Goal: Information Seeking & Learning: Understand process/instructions

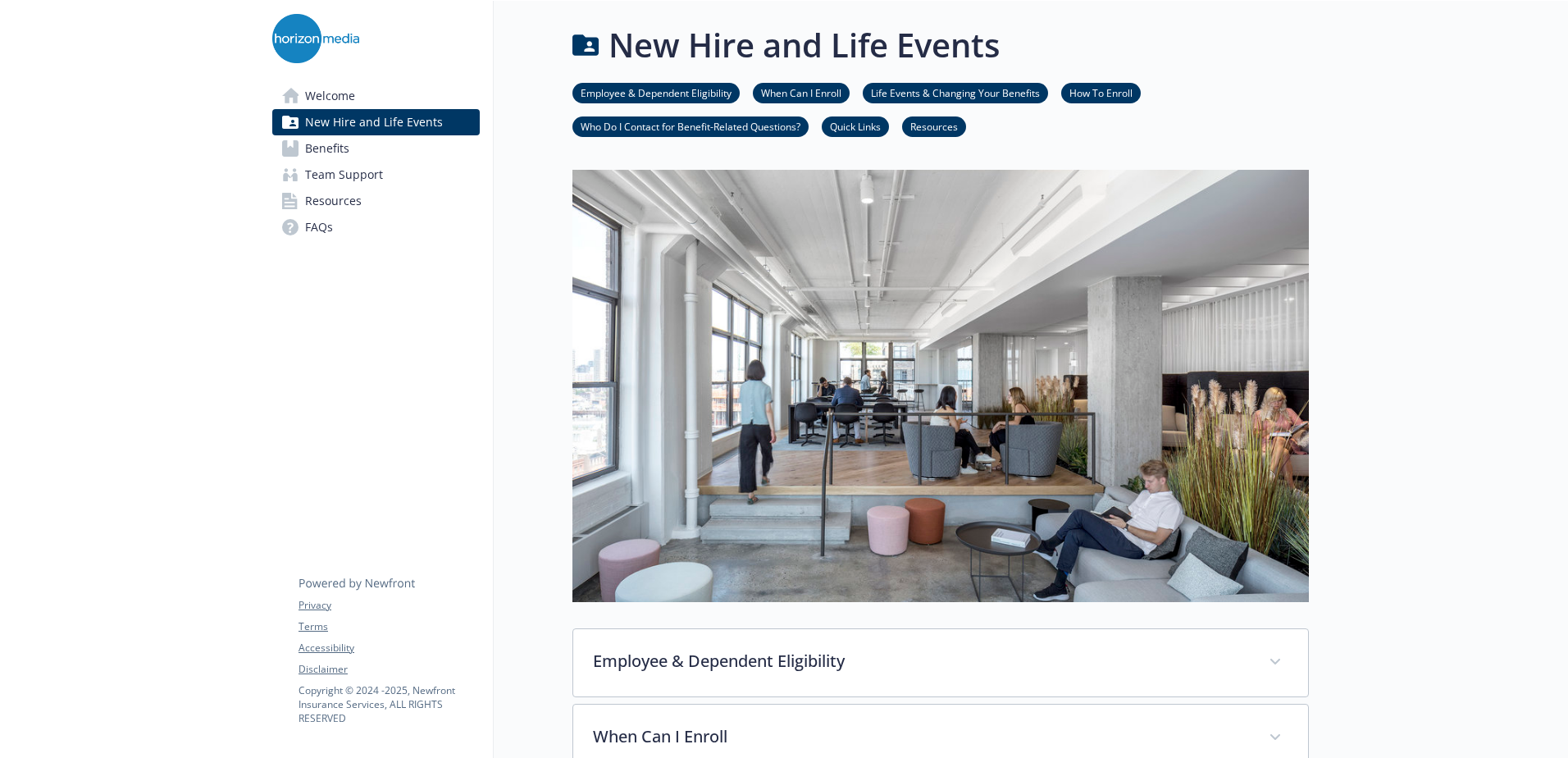
click at [355, 146] on link "Benefits" at bounding box center [376, 148] width 208 height 26
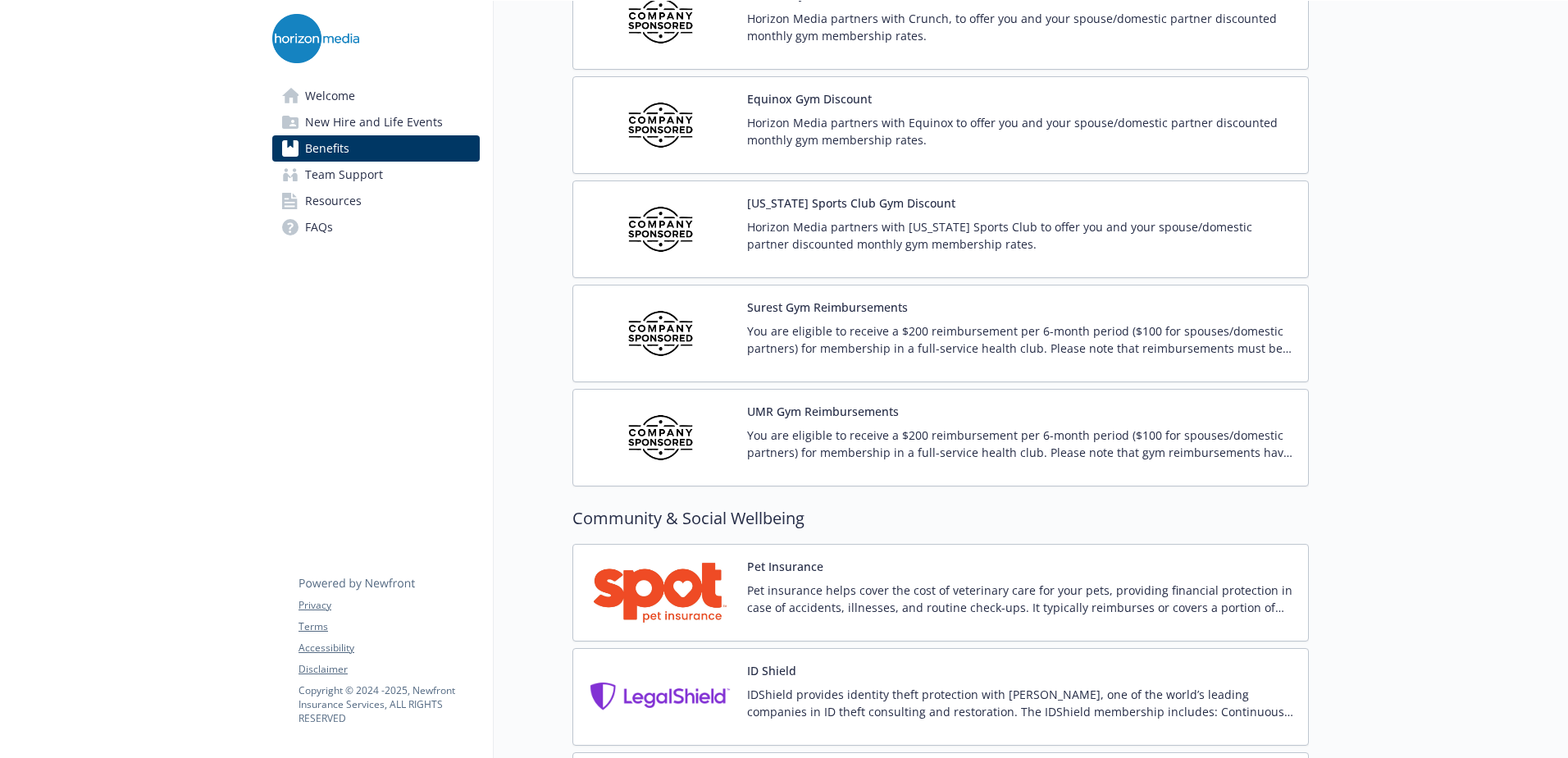
scroll to position [4119, 0]
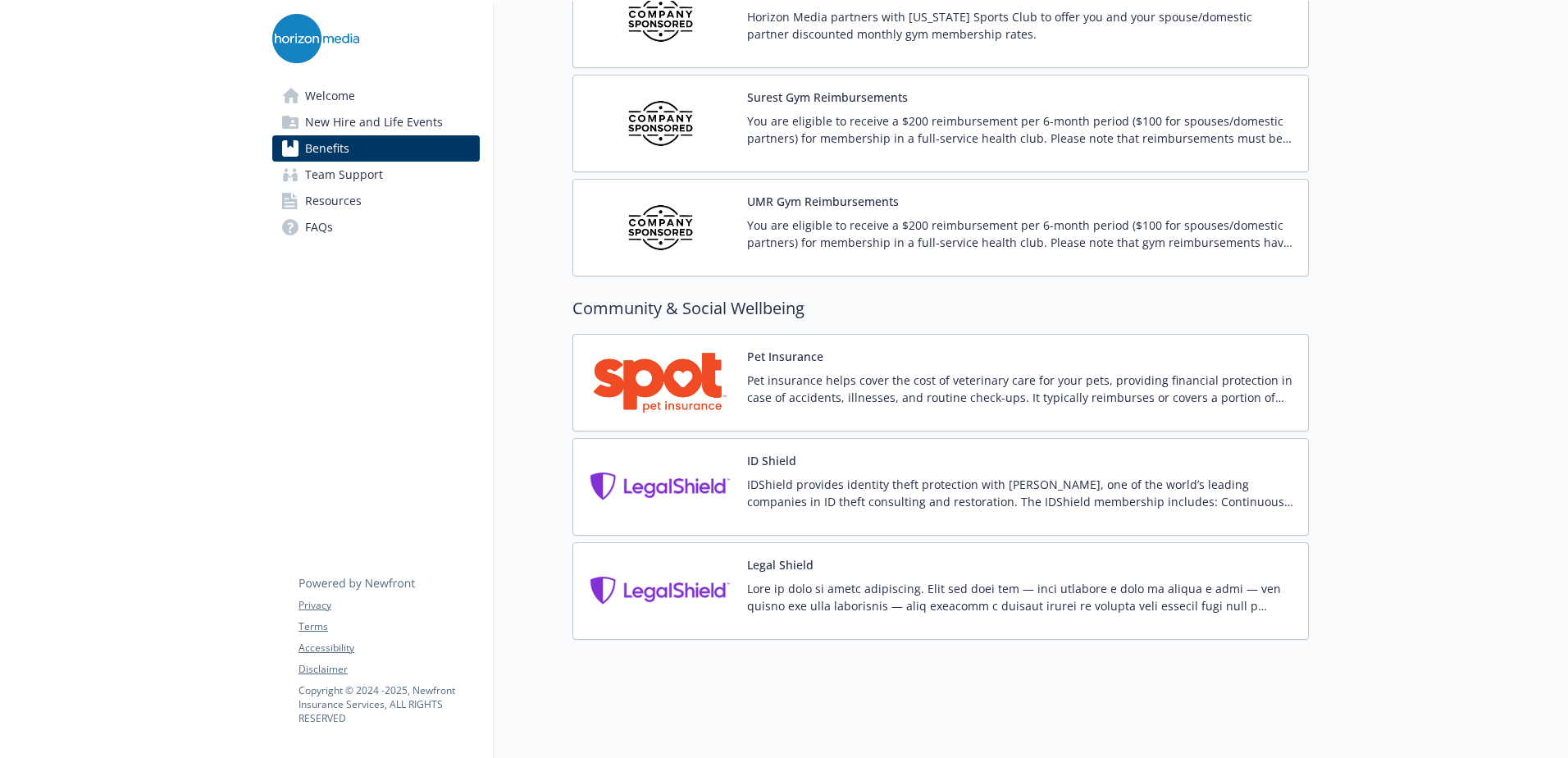
click at [657, 566] on img at bounding box center [659, 591] width 147 height 70
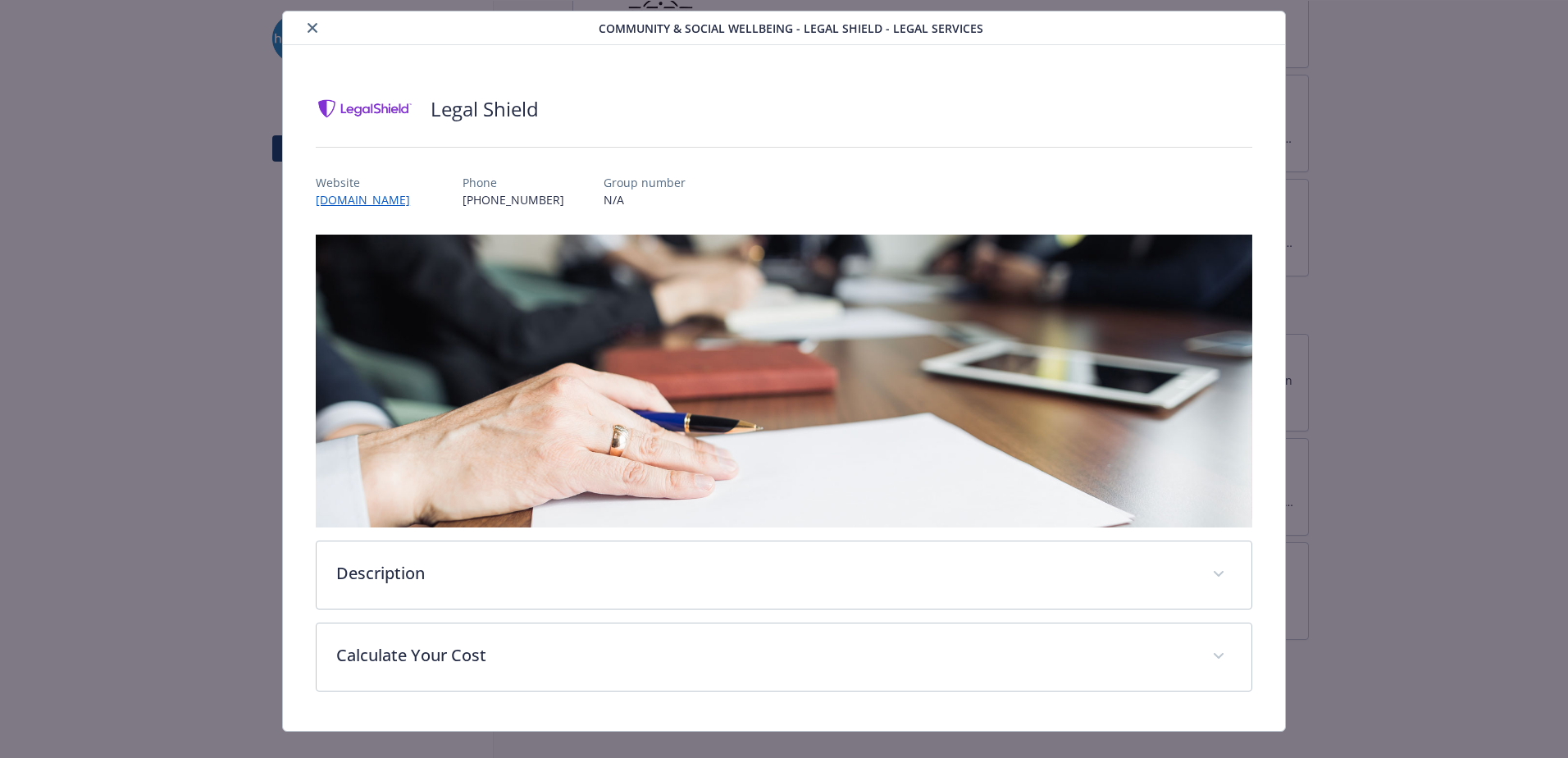
scroll to position [66, 0]
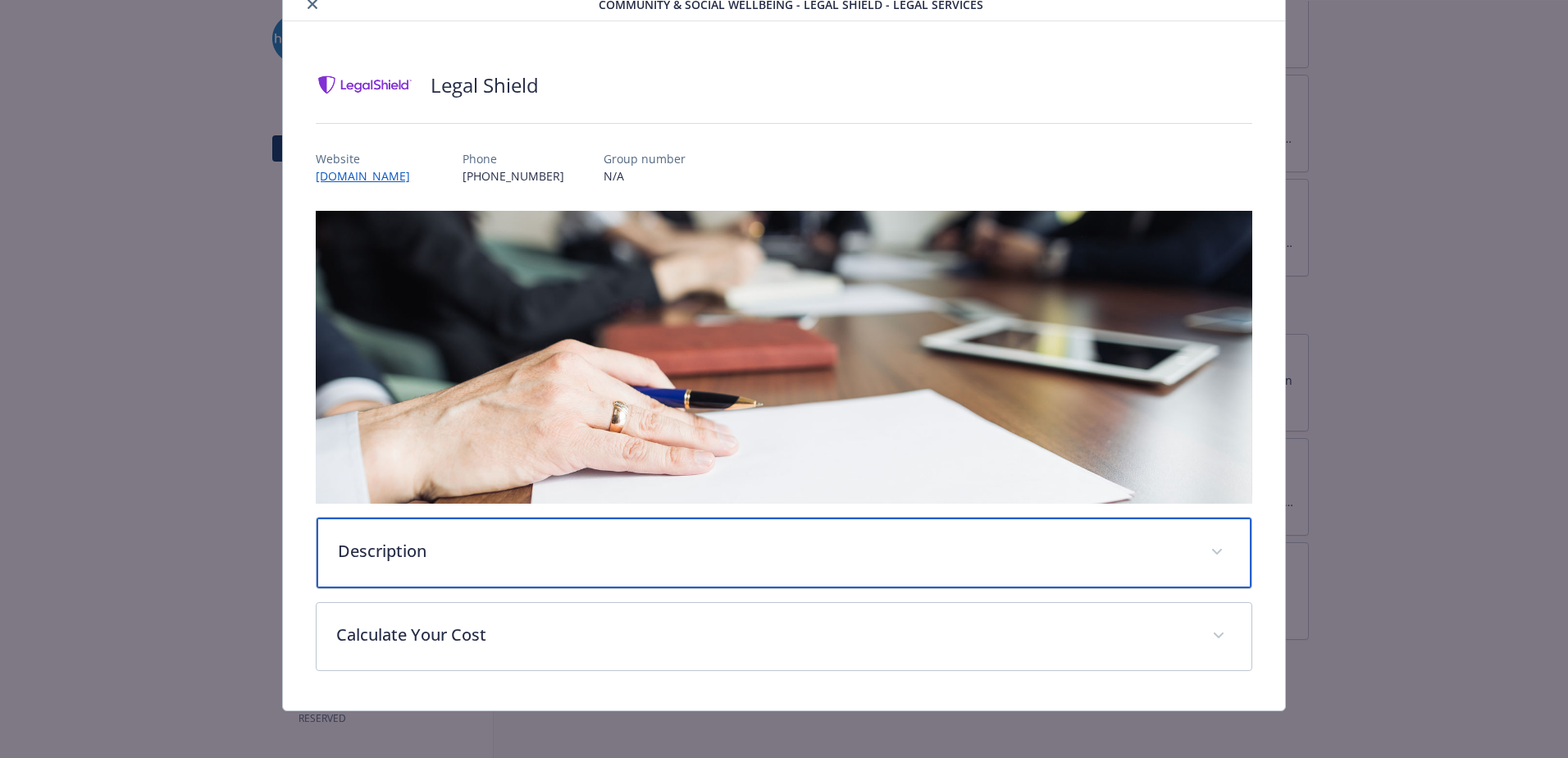
click at [443, 544] on p "Description" at bounding box center [764, 551] width 853 height 25
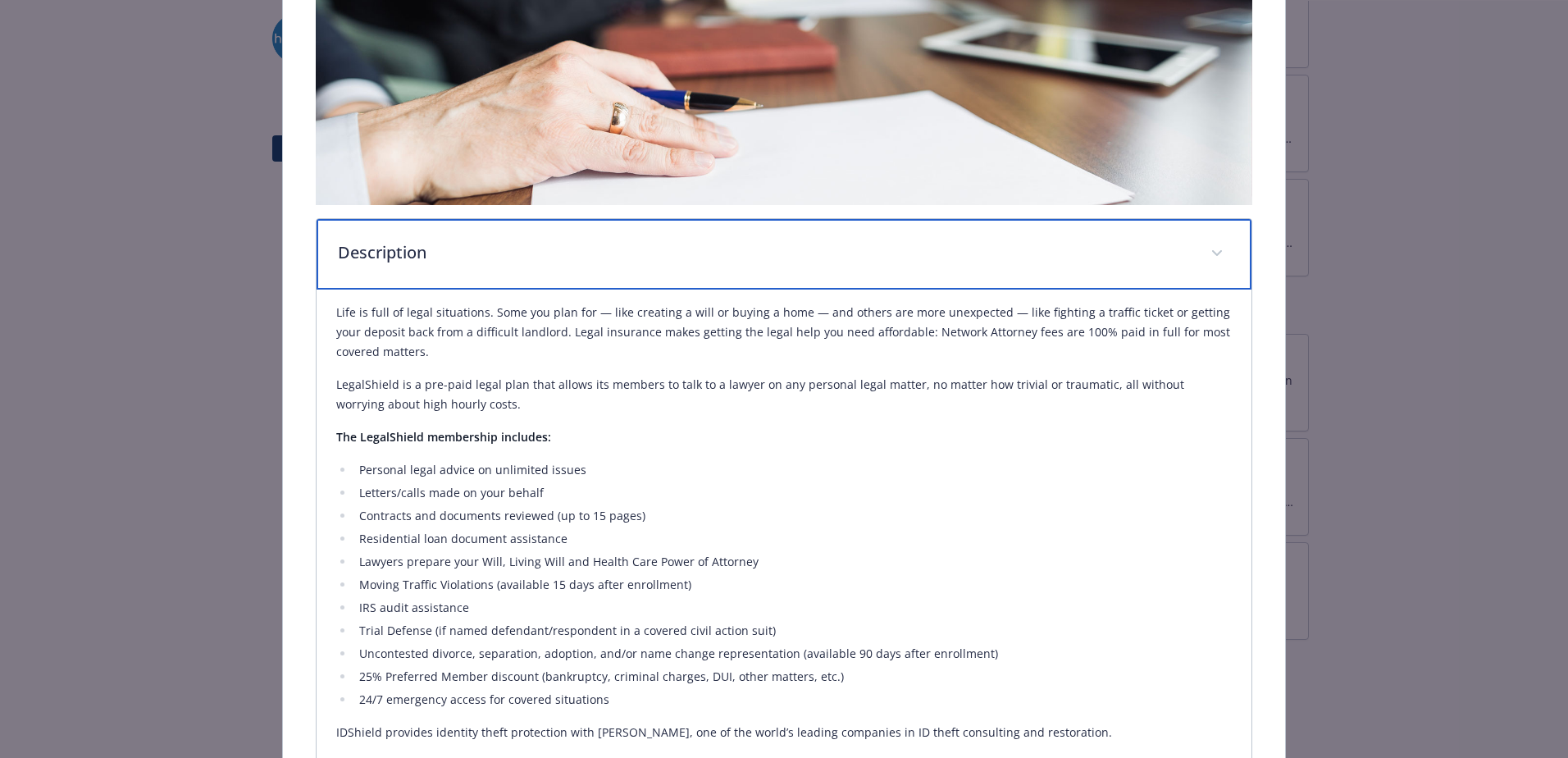
scroll to position [568, 0]
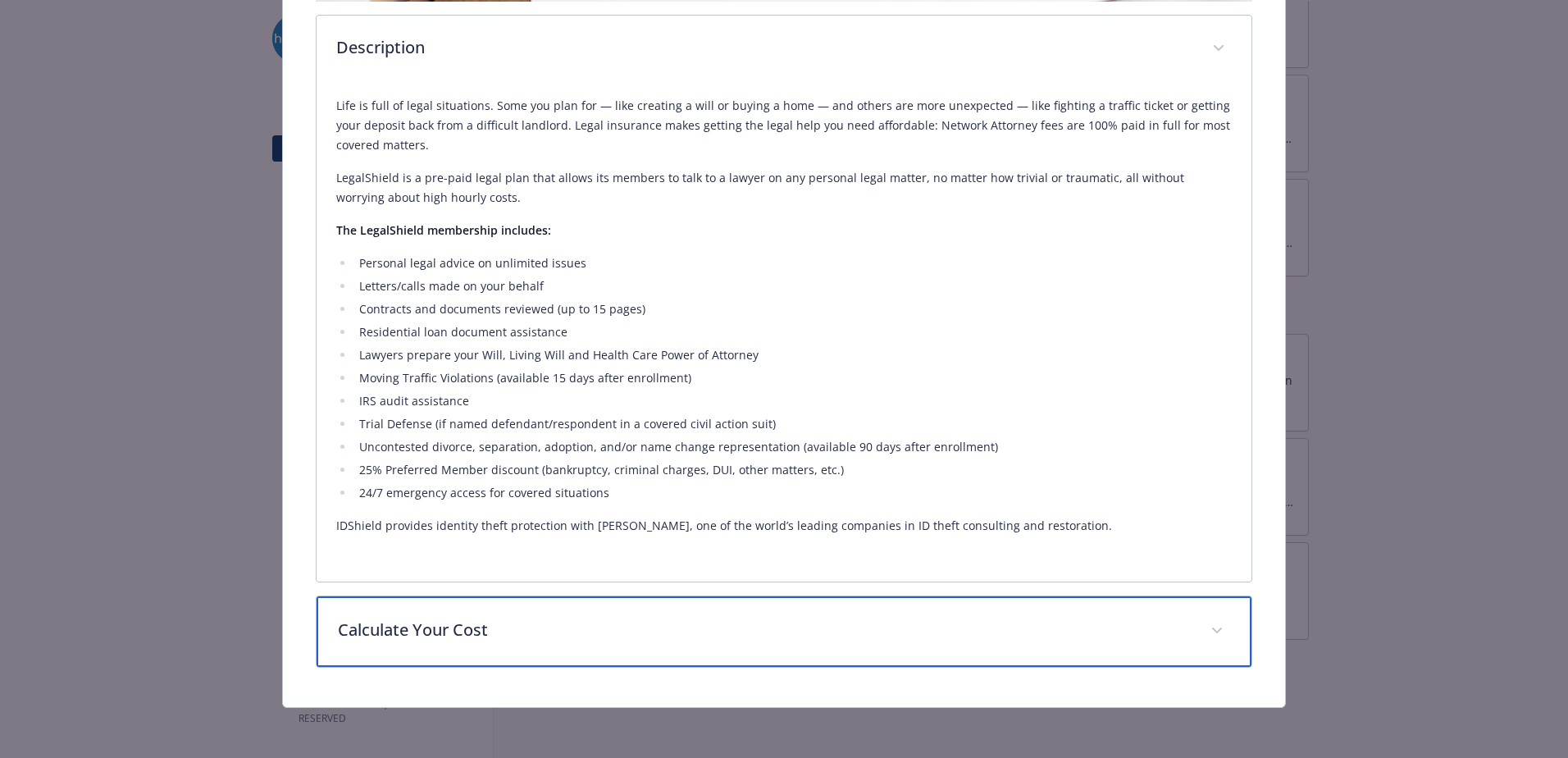
click at [477, 618] on p "Calculate Your Cost" at bounding box center [764, 630] width 853 height 25
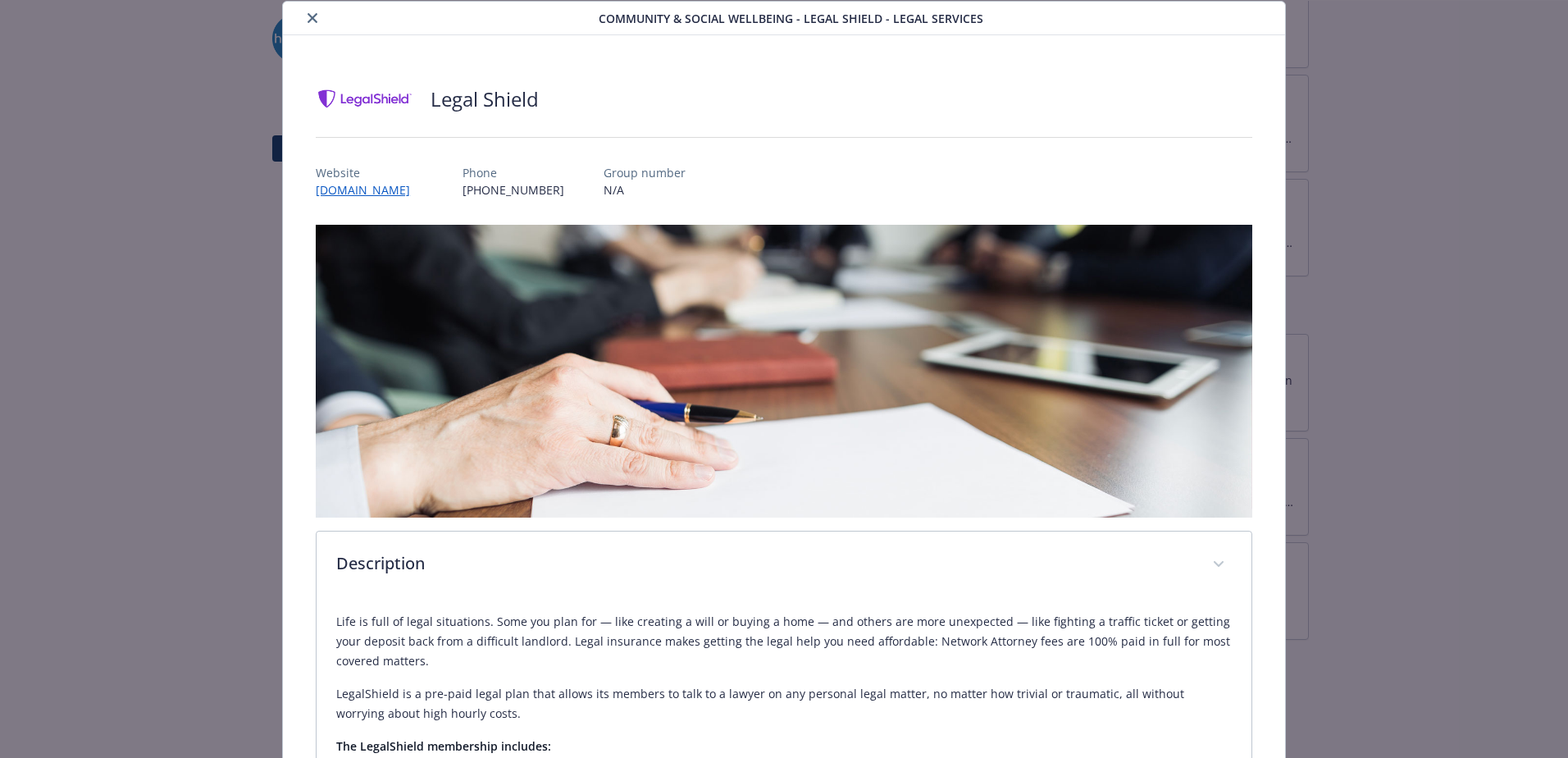
scroll to position [0, 0]
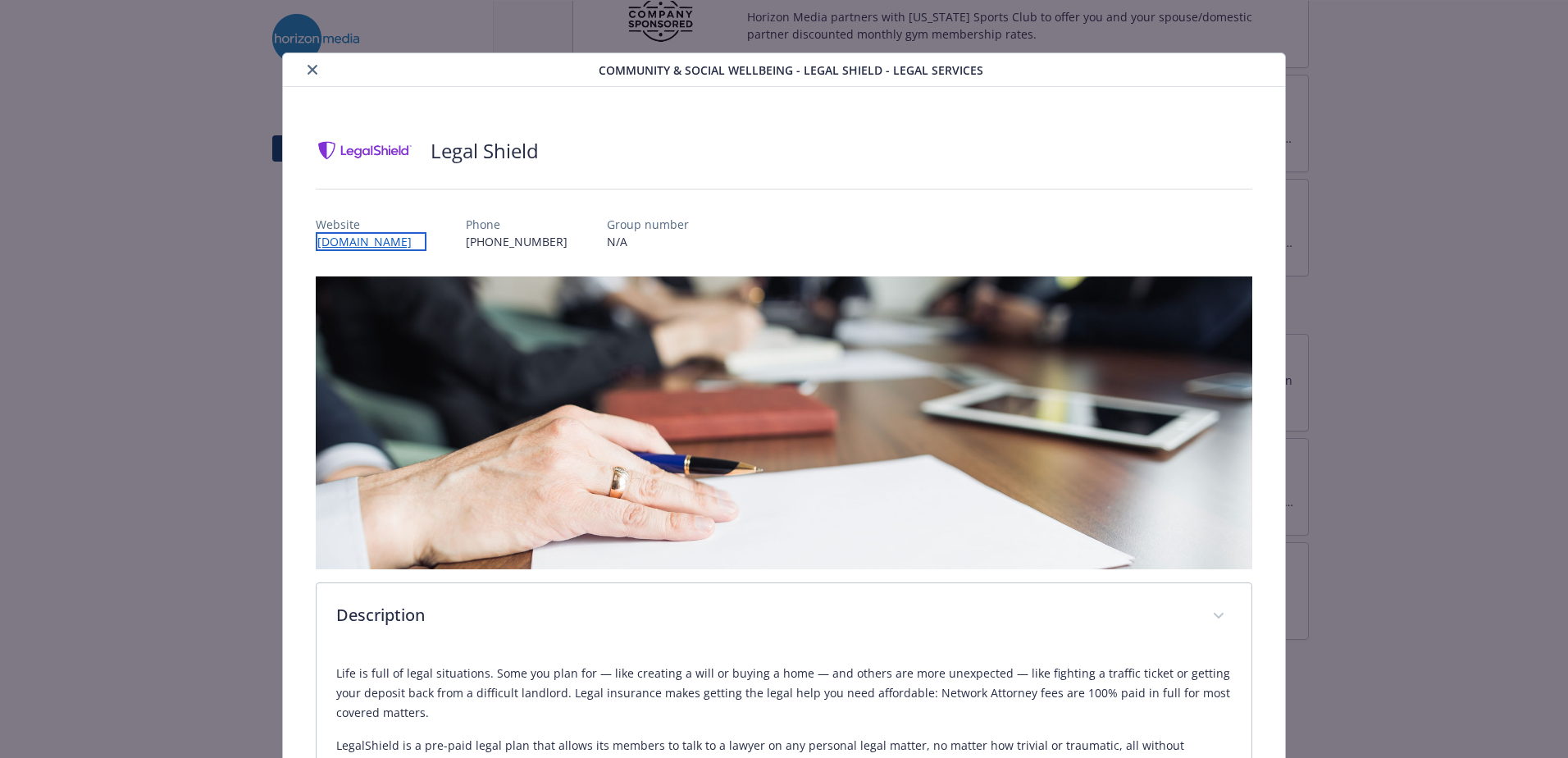
click at [376, 246] on link "[DOMAIN_NAME]" at bounding box center [371, 241] width 110 height 19
click at [309, 68] on icon "close" at bounding box center [312, 70] width 10 height 10
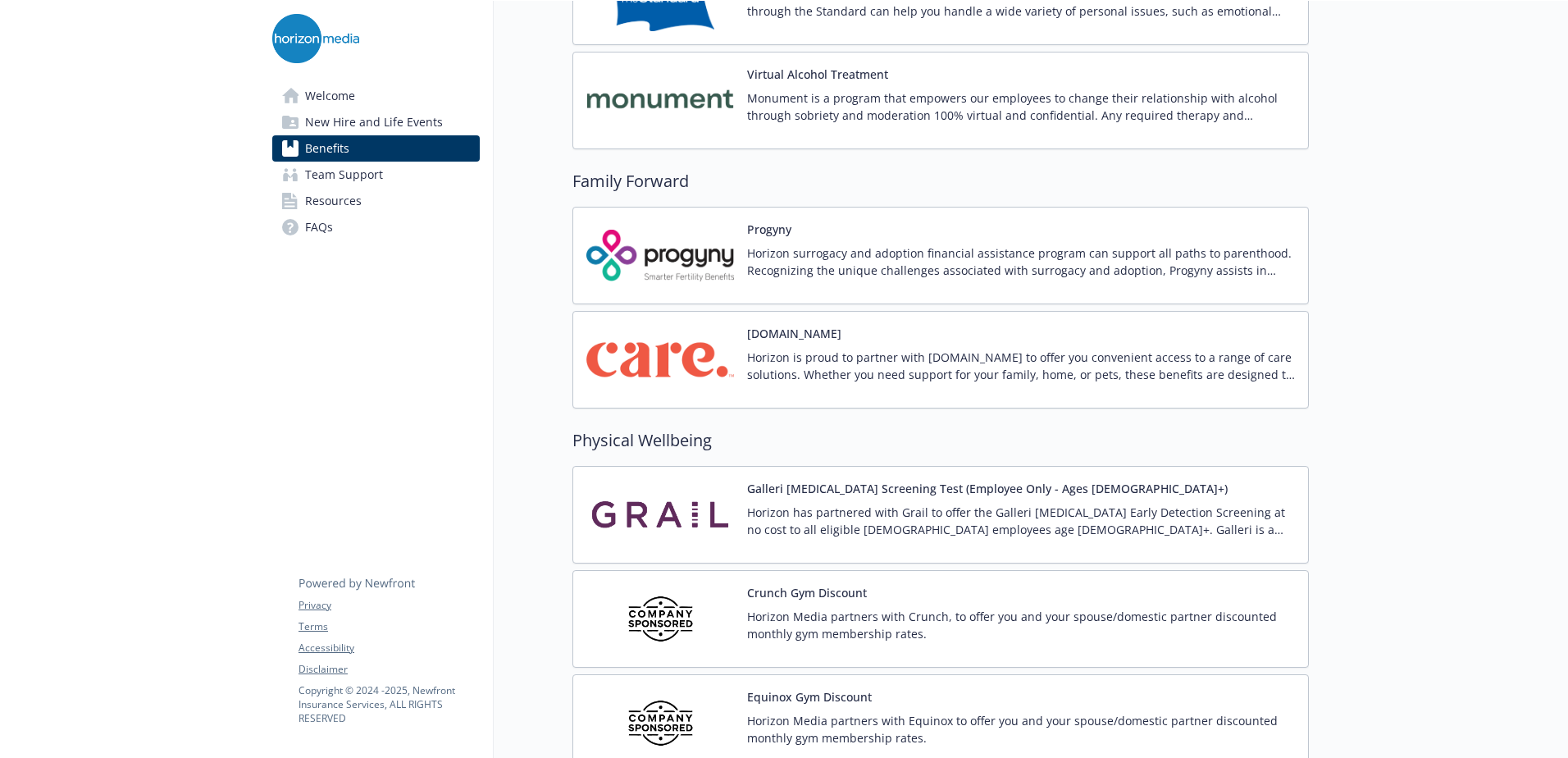
click at [681, 359] on img at bounding box center [659, 359] width 147 height 70
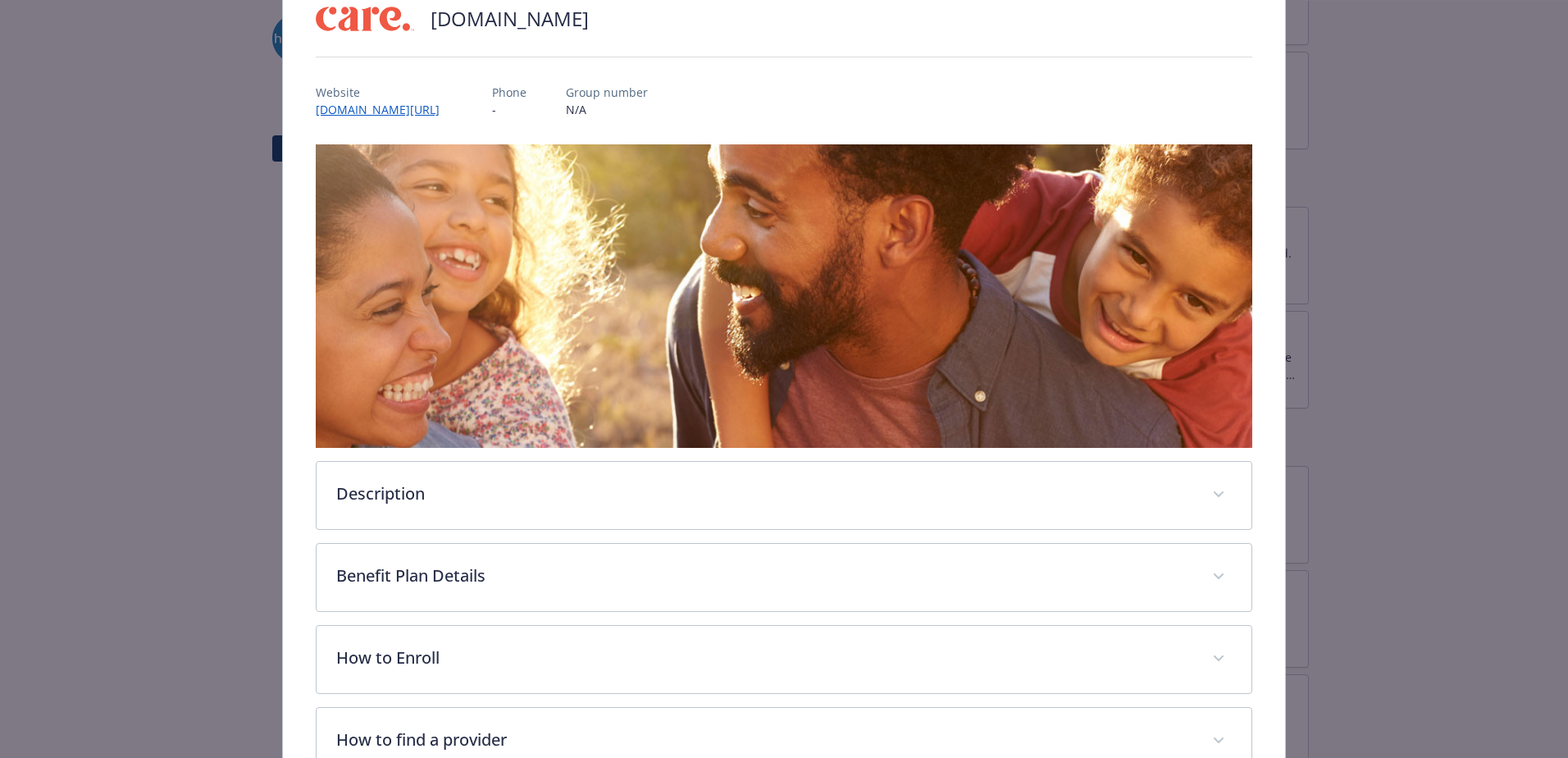
scroll to position [374, 0]
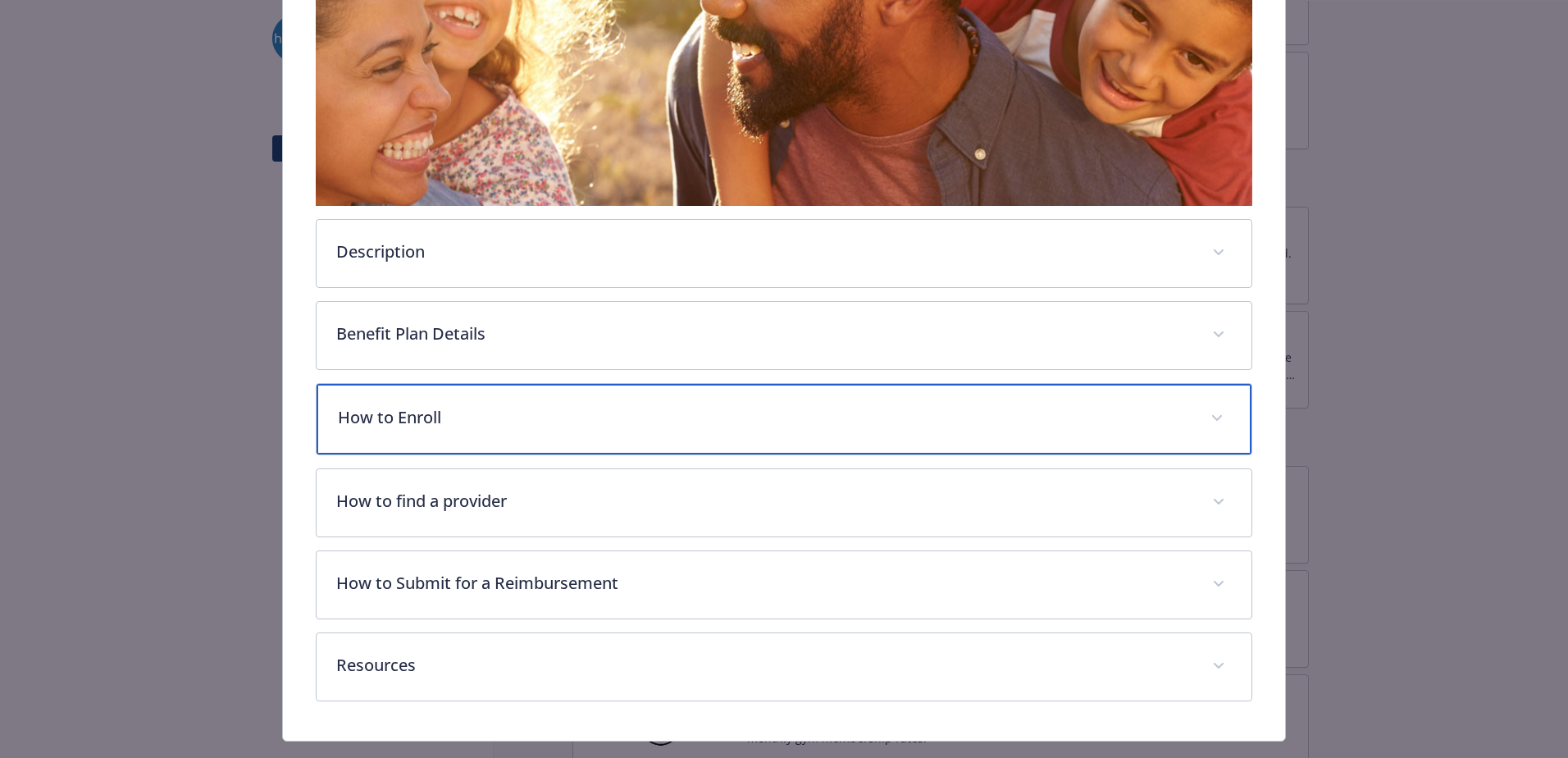
click at [569, 396] on div "How to Enroll" at bounding box center [784, 419] width 935 height 71
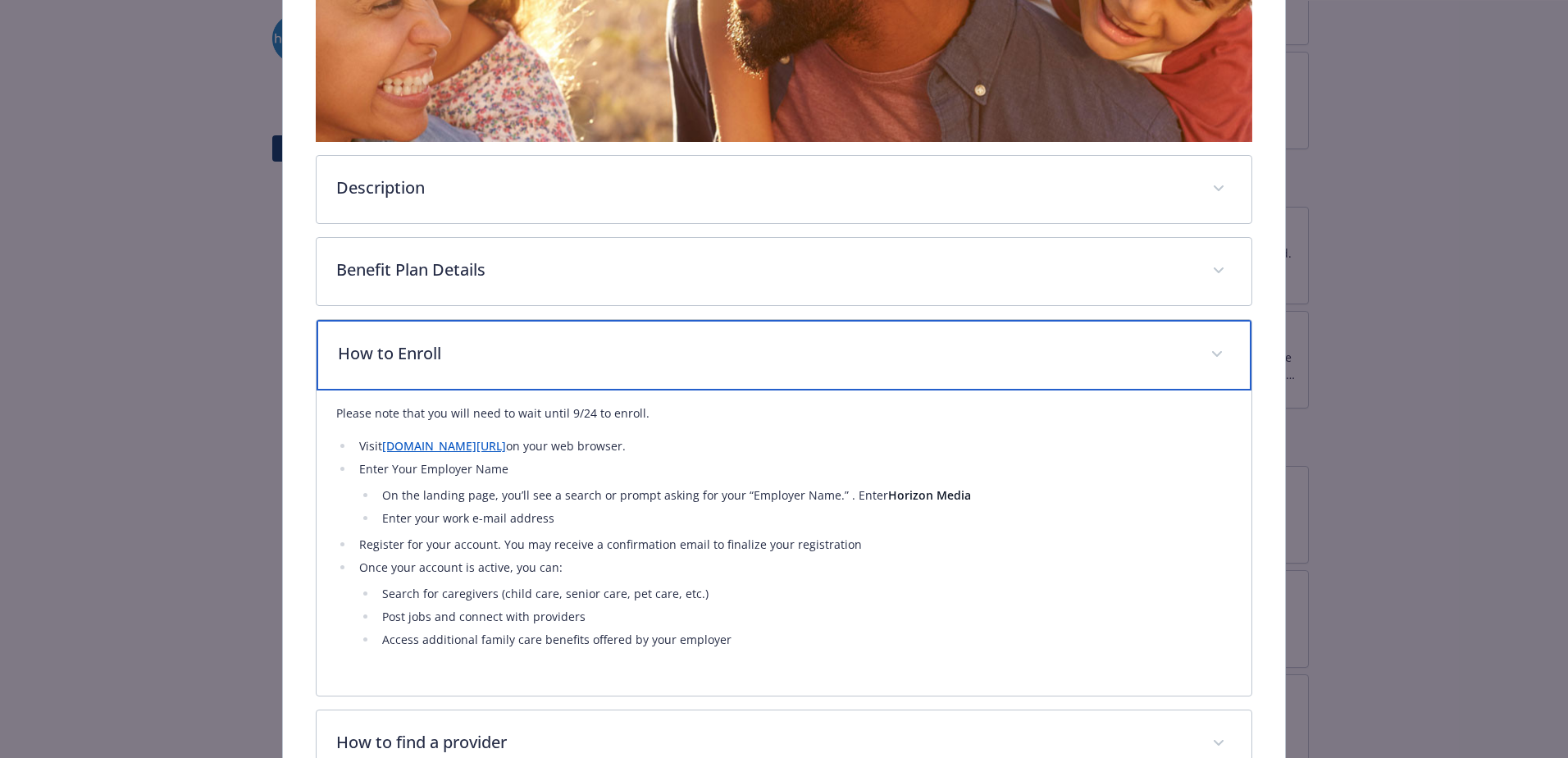
scroll to position [538, 0]
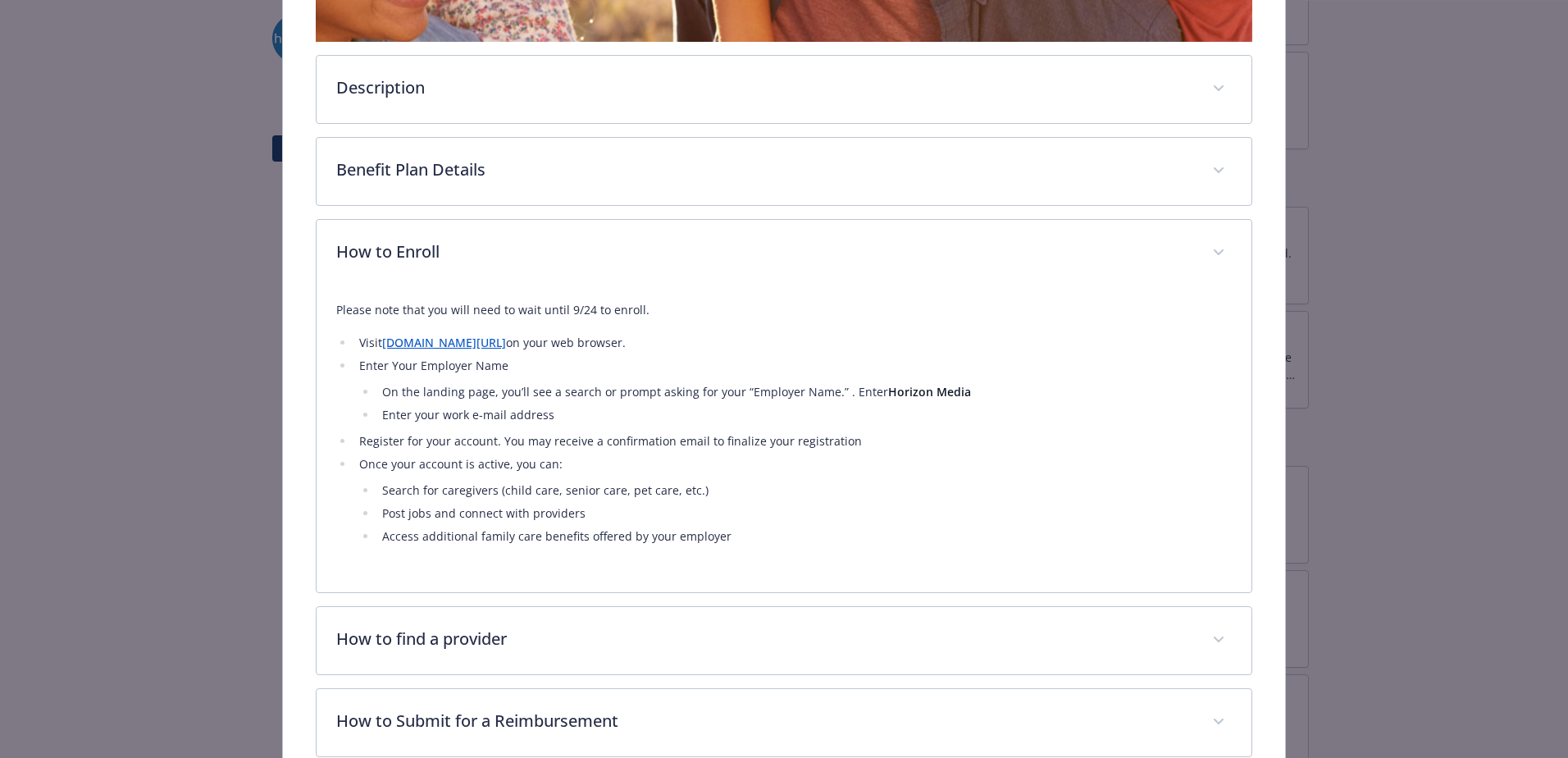
click at [506, 343] on link "[DOMAIN_NAME][URL]" at bounding box center [444, 342] width 124 height 16
